Goal: Transaction & Acquisition: Purchase product/service

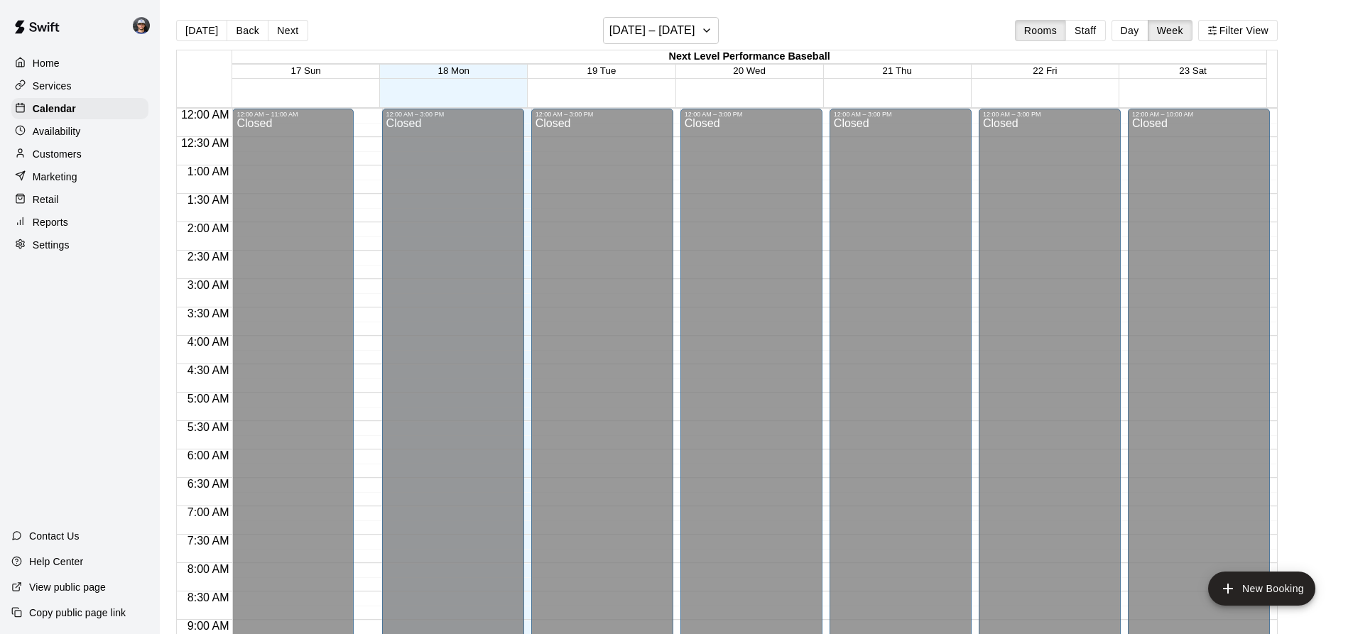
scroll to position [753, 0]
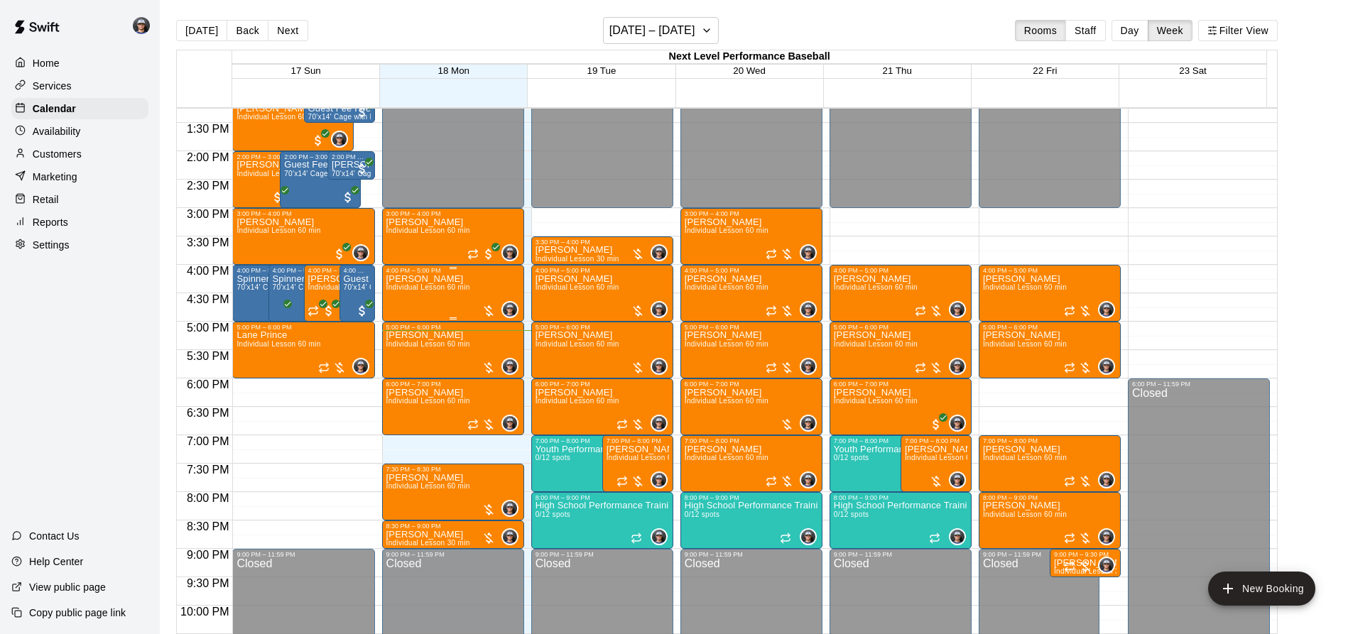
click at [444, 291] on span "Individual Lesson 60 min" at bounding box center [428, 287] width 84 height 8
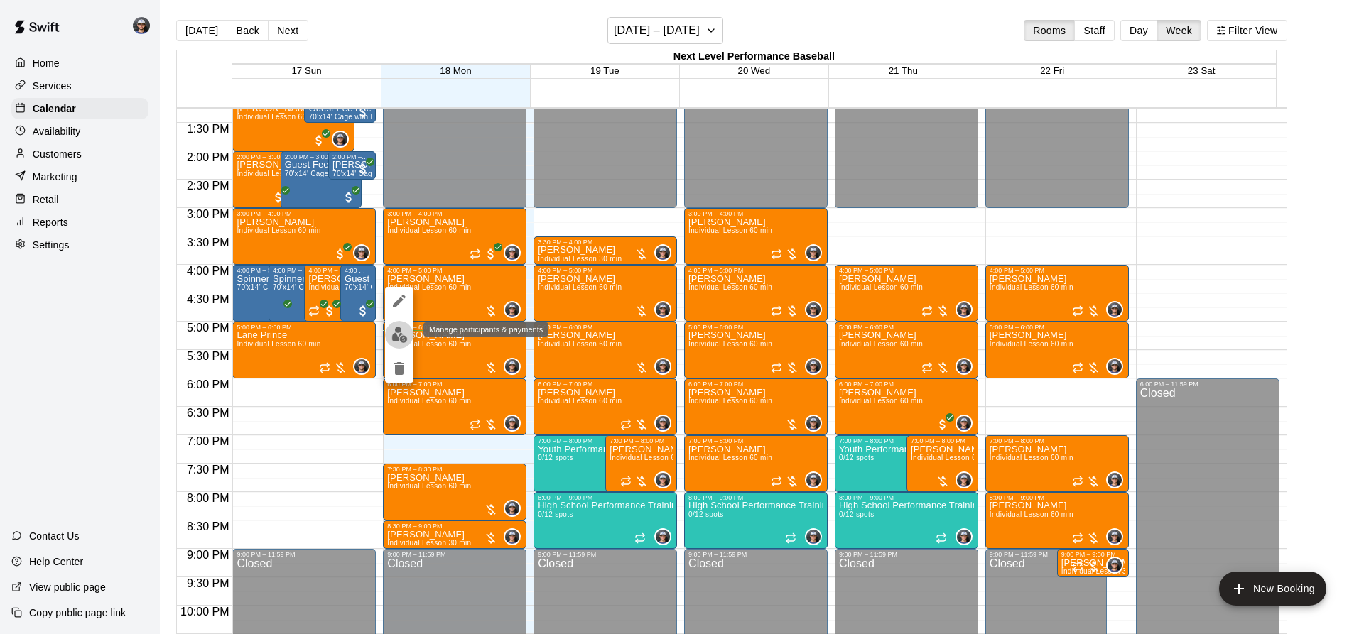
click at [398, 332] on img "edit" at bounding box center [399, 335] width 16 height 16
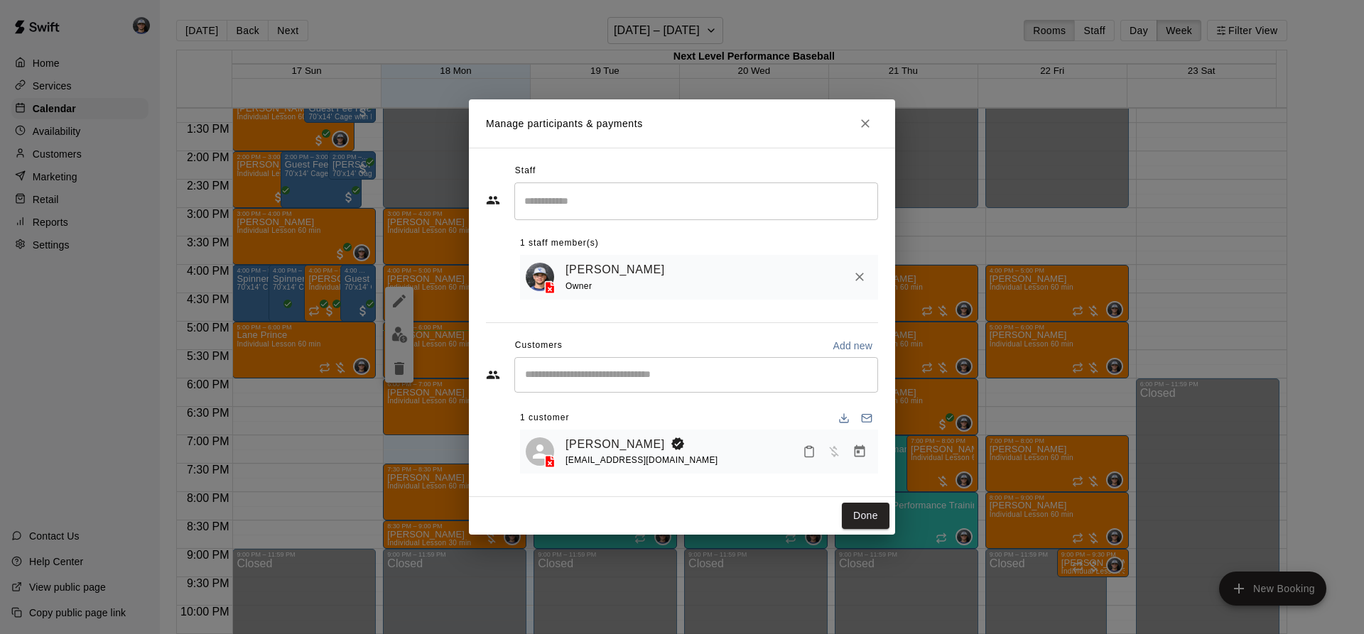
click at [876, 461] on div "[PERSON_NAME] [EMAIL_ADDRESS][DOMAIN_NAME]" at bounding box center [699, 452] width 358 height 45
click at [862, 451] on icon "Manage bookings & payment" at bounding box center [859, 452] width 14 height 14
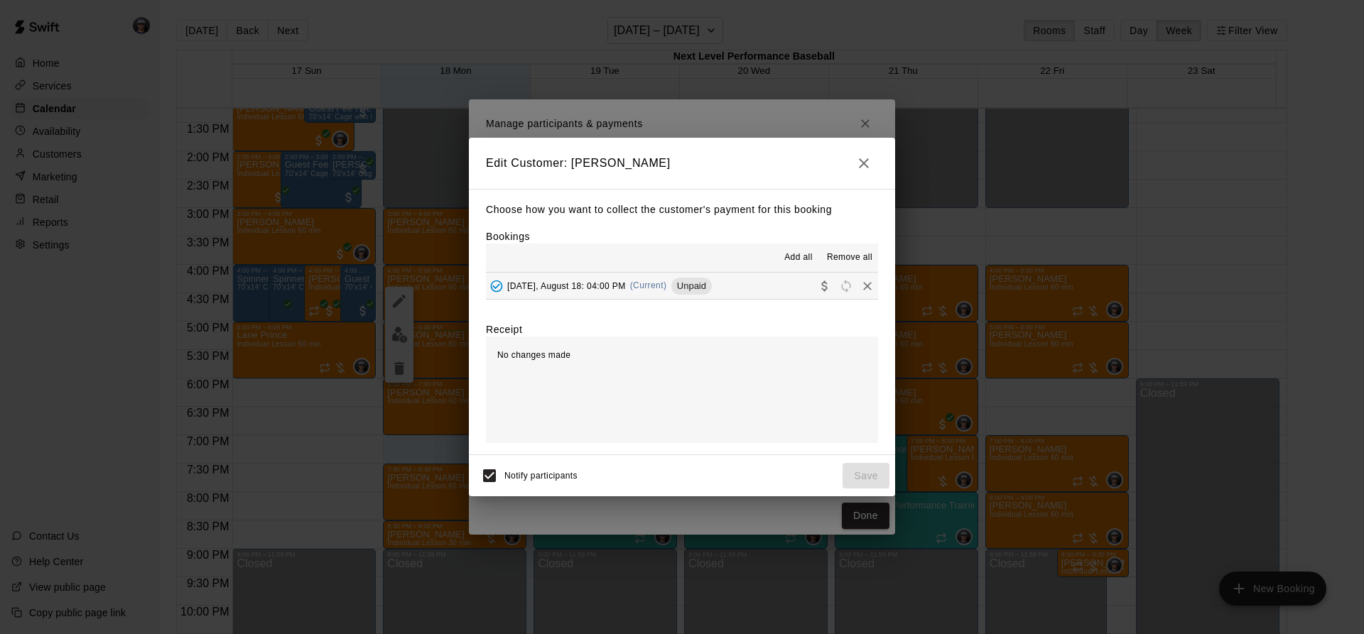
click at [702, 283] on span "Unpaid" at bounding box center [691, 286] width 40 height 11
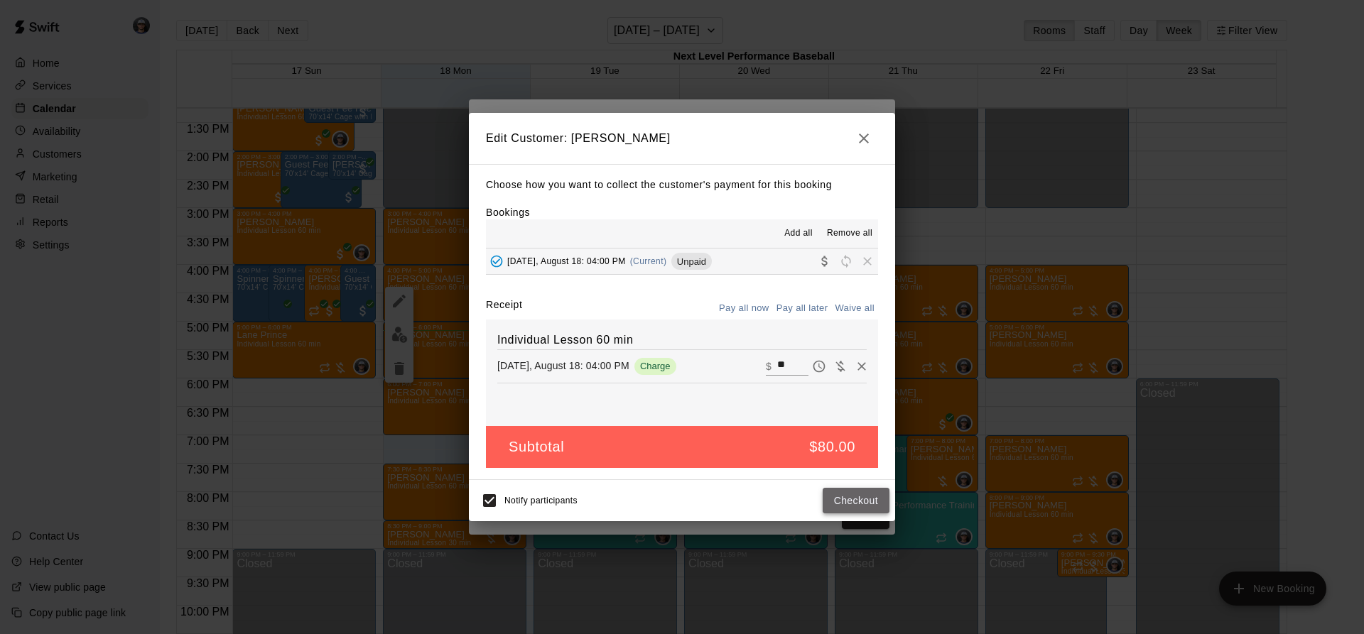
click at [826, 502] on button "Checkout" at bounding box center [856, 501] width 67 height 26
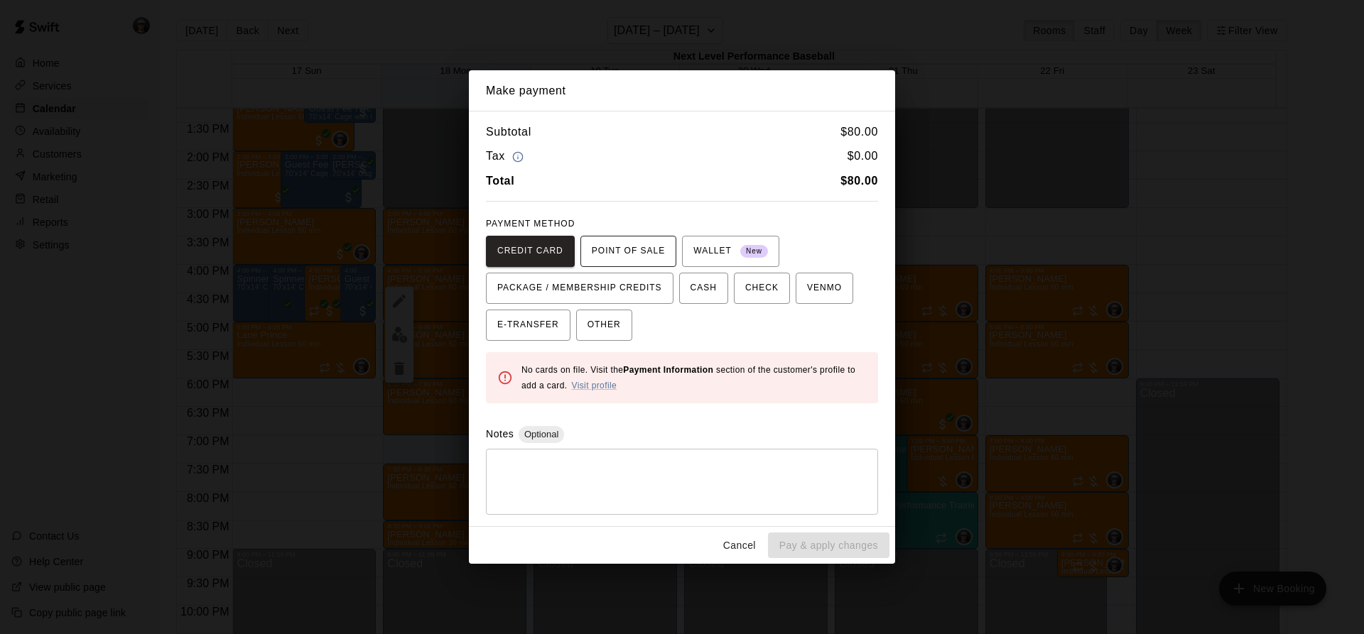
click at [624, 242] on span "POINT OF SALE" at bounding box center [628, 251] width 73 height 23
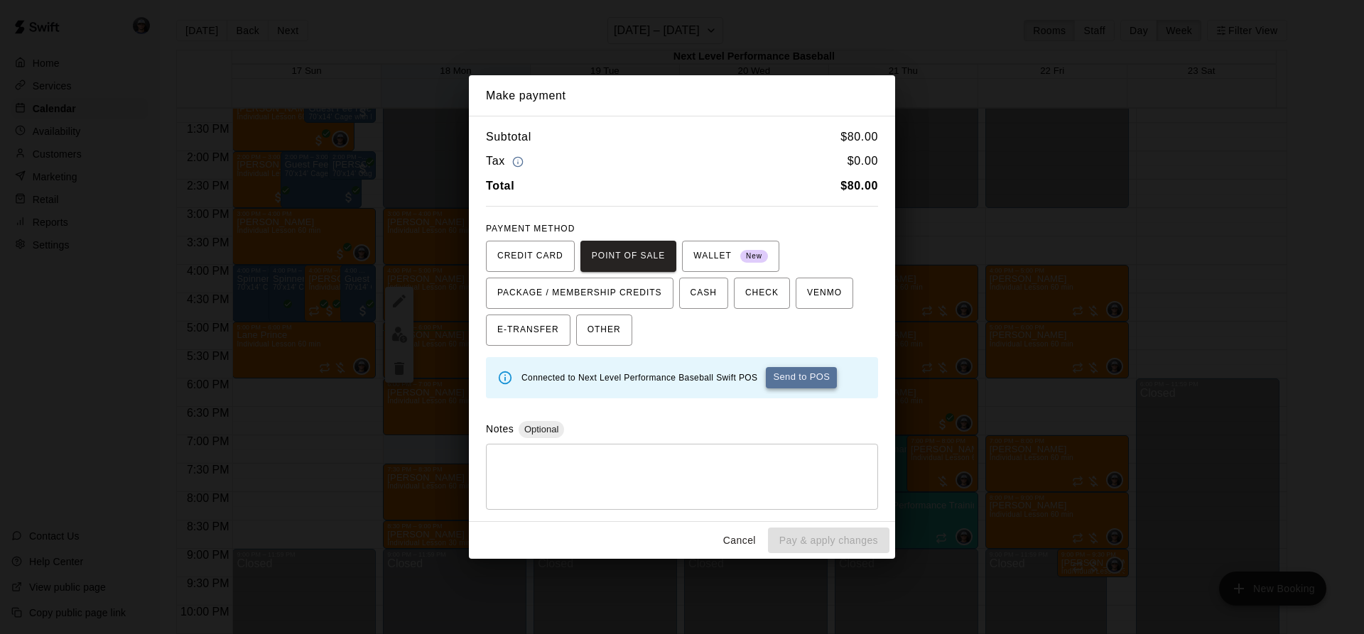
click at [774, 381] on button "Send to POS" at bounding box center [801, 377] width 71 height 21
click at [742, 545] on button "Cancel" at bounding box center [739, 541] width 45 height 26
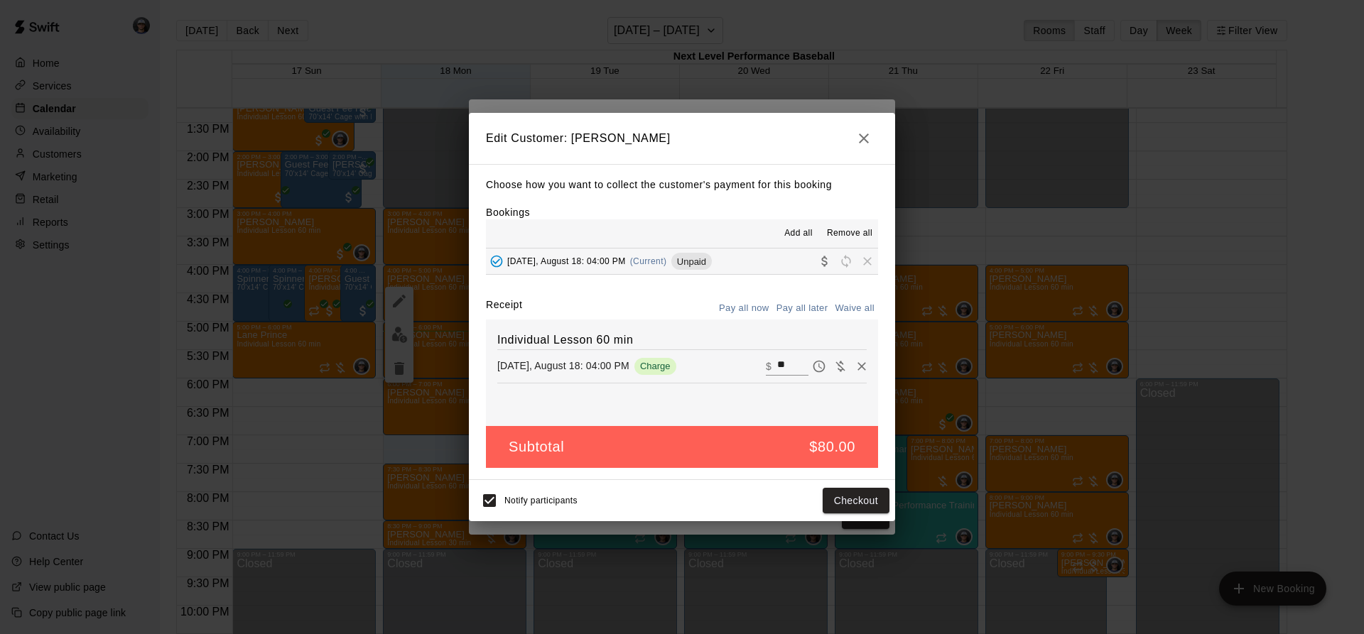
drag, startPoint x: 722, startPoint y: 528, endPoint x: 853, endPoint y: 127, distance: 422.1
click at [854, 134] on button "button" at bounding box center [864, 138] width 28 height 28
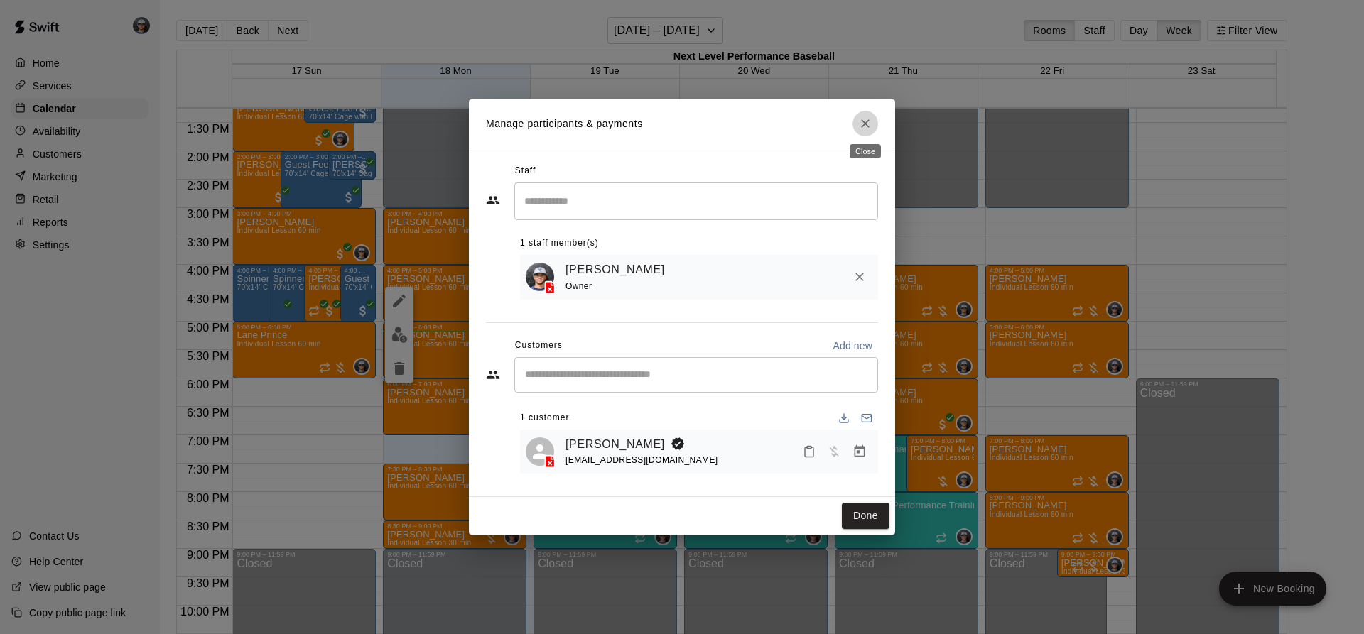
click at [853, 126] on button "Close" at bounding box center [865, 124] width 26 height 26
